Goal: Task Accomplishment & Management: Complete application form

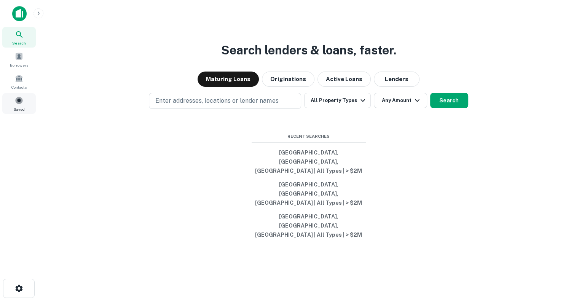
click at [21, 108] on span "Saved" at bounding box center [19, 109] width 11 height 6
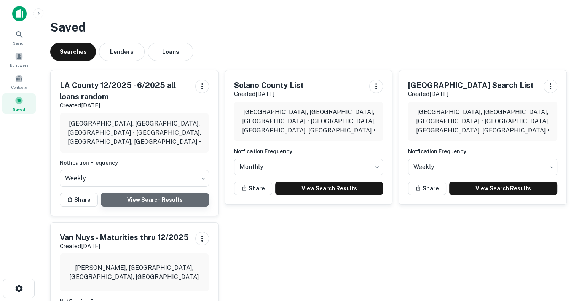
click at [154, 200] on link "View Search Results" at bounding box center [155, 200] width 108 height 14
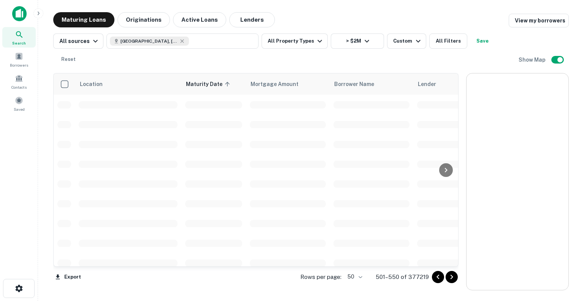
click at [452, 274] on icon "Go to next page" at bounding box center [451, 276] width 9 height 9
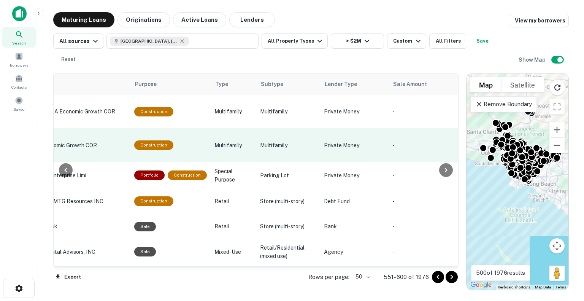
scroll to position [0, 406]
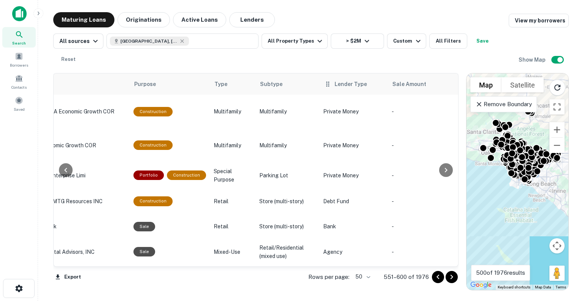
click at [326, 81] on icon at bounding box center [327, 83] width 3 height 5
click at [441, 39] on button "All Filters" at bounding box center [449, 40] width 38 height 15
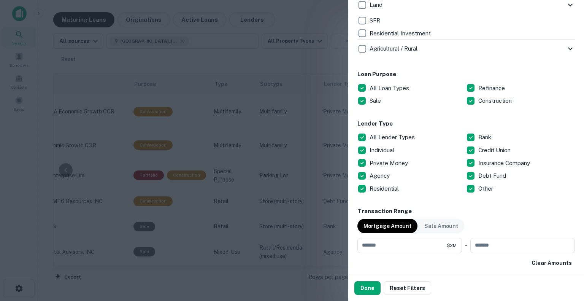
scroll to position [374, 0]
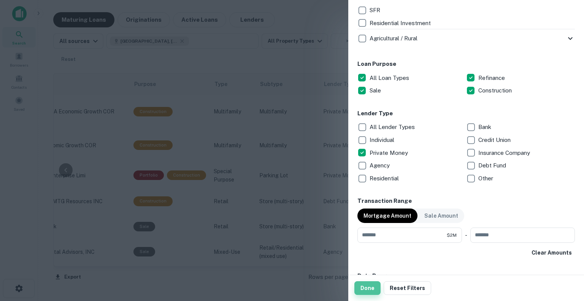
click at [369, 286] on button "Done" at bounding box center [368, 288] width 26 height 14
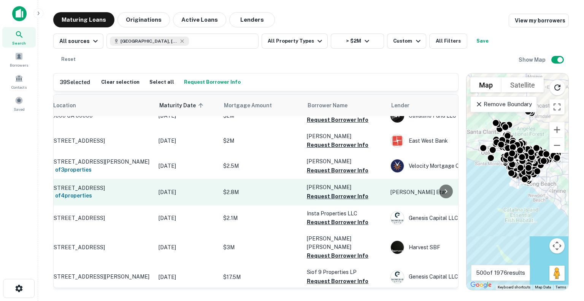
scroll to position [1170, 0]
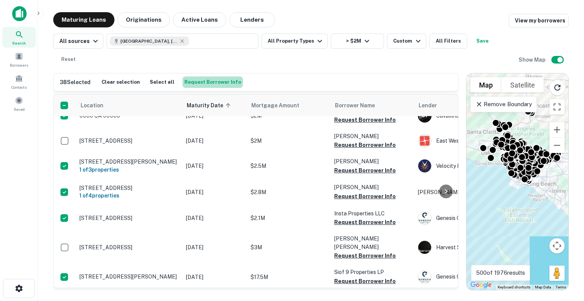
click at [218, 76] on button "Request Borrower Info" at bounding box center [213, 81] width 61 height 11
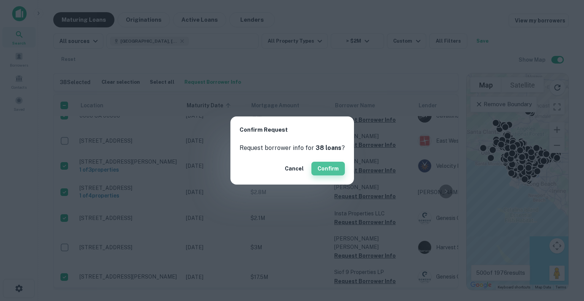
click at [336, 162] on button "Confirm" at bounding box center [328, 169] width 33 height 14
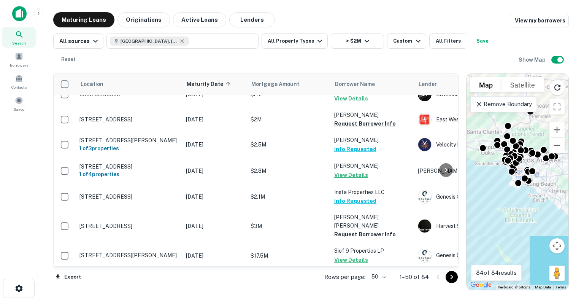
click at [457, 280] on div at bounding box center [445, 277] width 26 height 12
click at [455, 279] on icon "Go to next page" at bounding box center [451, 276] width 9 height 9
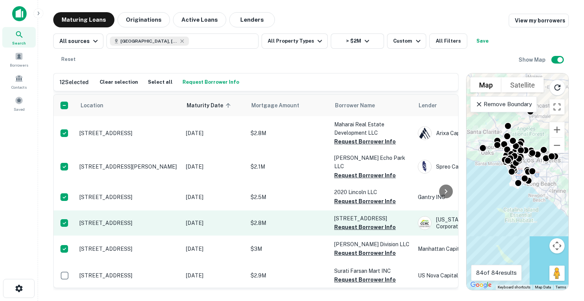
scroll to position [196, 0]
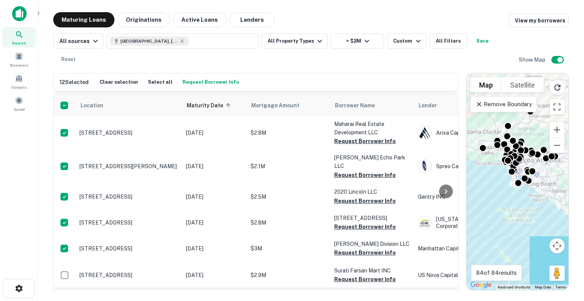
click at [216, 76] on button "Request Borrower Info" at bounding box center [211, 81] width 61 height 11
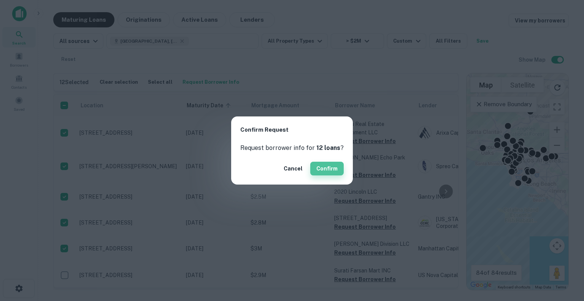
click at [328, 169] on button "Confirm" at bounding box center [327, 169] width 33 height 14
